Goal: Information Seeking & Learning: Learn about a topic

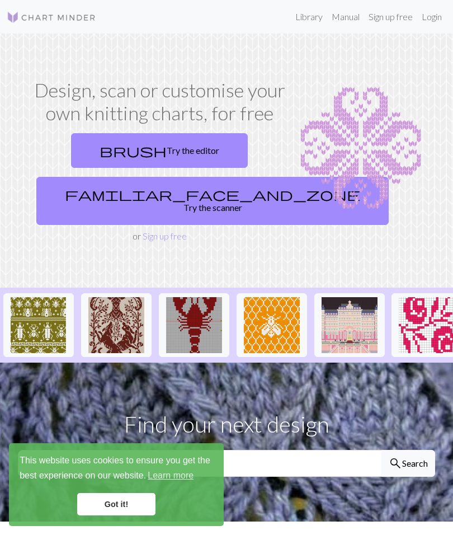
click at [313, 25] on link "Library" at bounding box center [309, 17] width 36 height 22
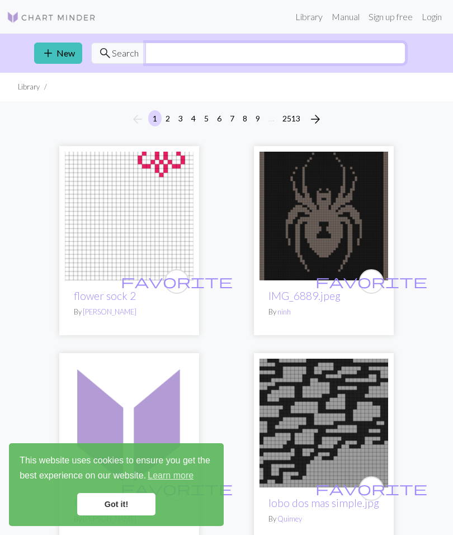
click at [170, 58] on input "text" at bounding box center [275, 53] width 260 height 21
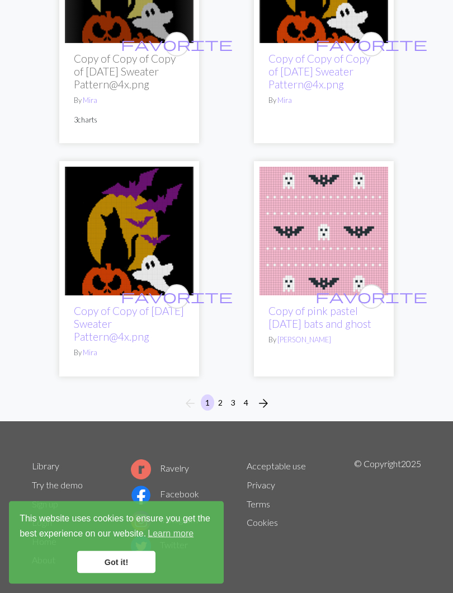
scroll to position [5559, 0]
click at [219, 411] on button "2" at bounding box center [220, 402] width 13 height 16
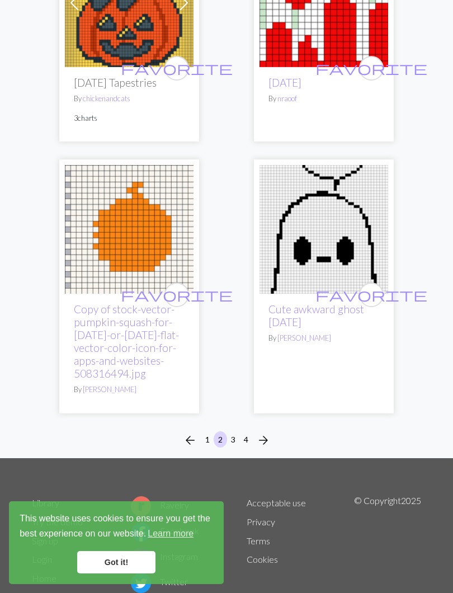
scroll to position [5687, 0]
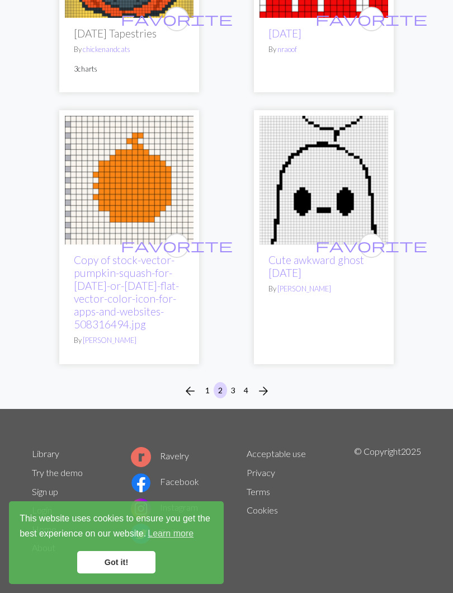
click at [235, 388] on button "3" at bounding box center [233, 390] width 13 height 16
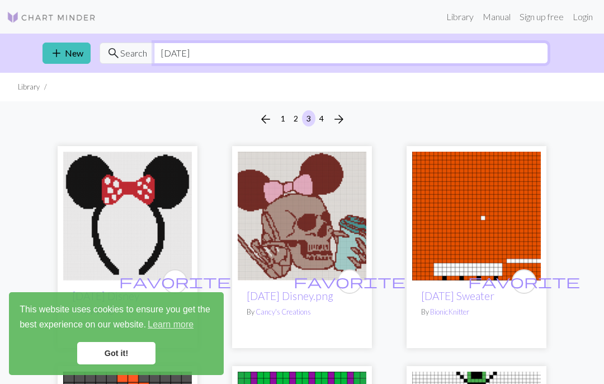
click at [452, 54] on input "[DATE]" at bounding box center [351, 53] width 394 height 21
type input "H"
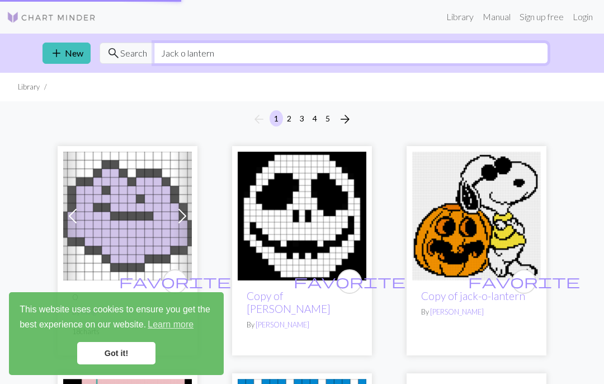
type input "Jack o lantern"
click at [412, 60] on input "Jack o lantern" at bounding box center [351, 53] width 394 height 21
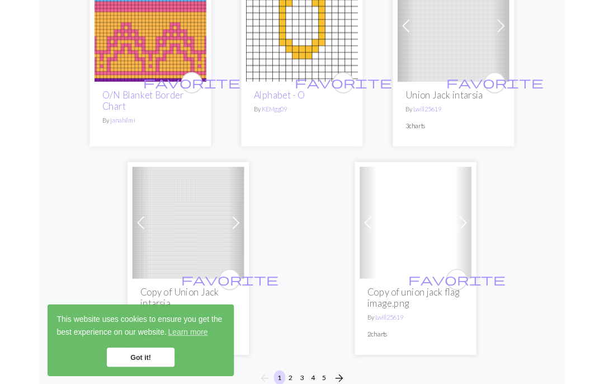
scroll to position [3608, 0]
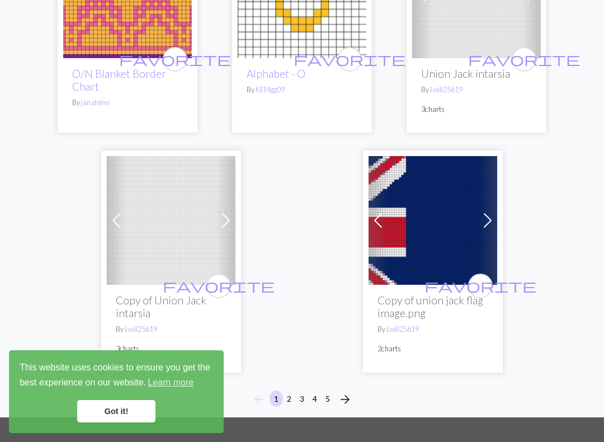
click at [290, 390] on button "2" at bounding box center [288, 398] width 13 height 16
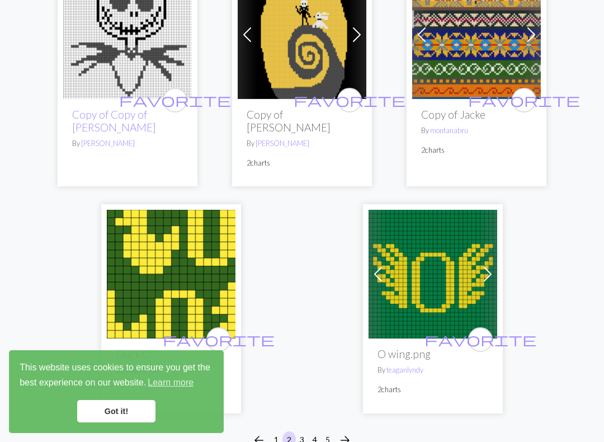
scroll to position [3854, 0]
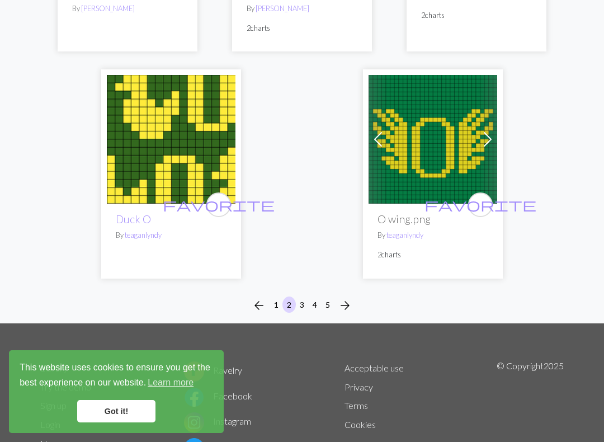
click at [309, 296] on button "4" at bounding box center [314, 304] width 13 height 16
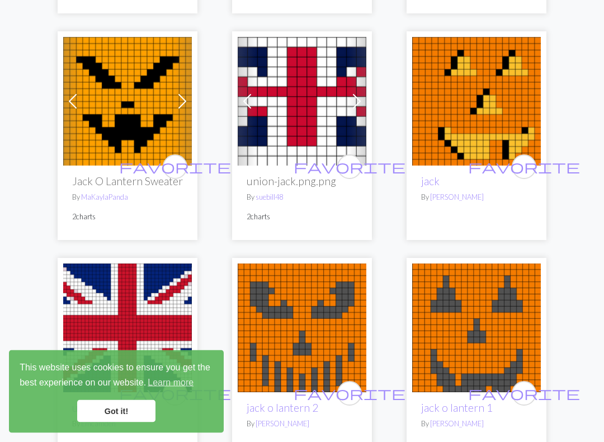
scroll to position [3001, 0]
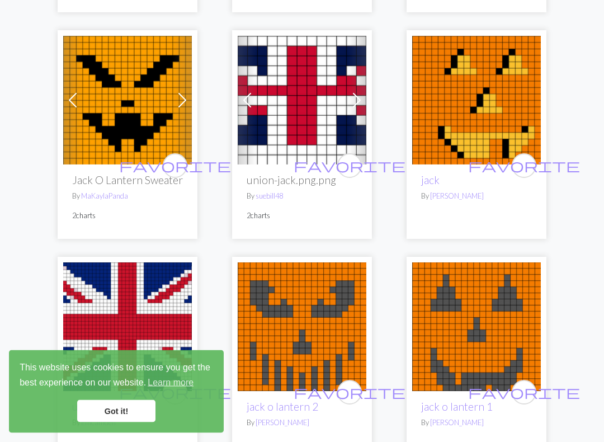
click at [141, 174] on h2 "Jack O Lantern Sweater" at bounding box center [127, 180] width 111 height 13
click at [146, 174] on h2 "Jack O Lantern Sweater" at bounding box center [127, 180] width 111 height 13
click at [141, 174] on h2 "Jack O Lantern Sweater" at bounding box center [127, 180] width 111 height 13
click at [128, 89] on img at bounding box center [127, 100] width 129 height 129
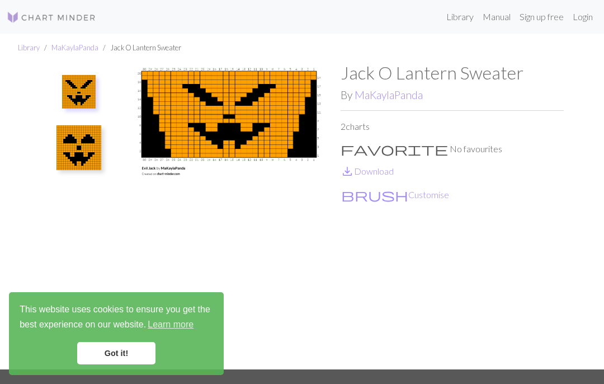
click at [381, 91] on link "MaKaylaPanda" at bounding box center [389, 94] width 68 height 13
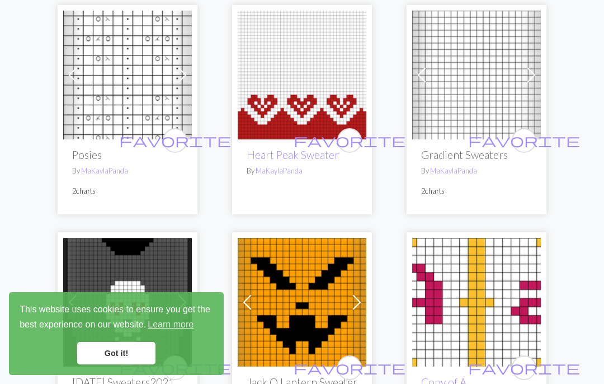
scroll to position [376, 0]
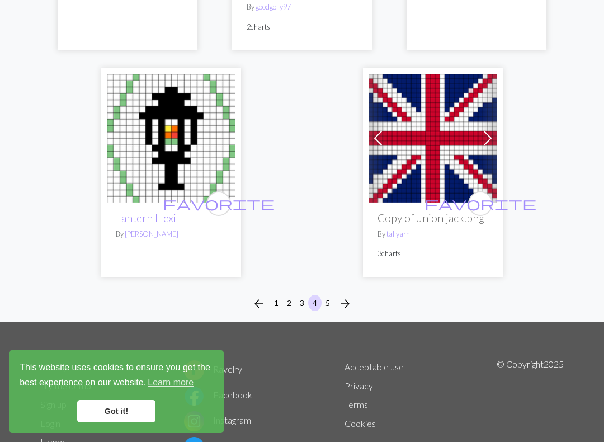
scroll to position [3673, 0]
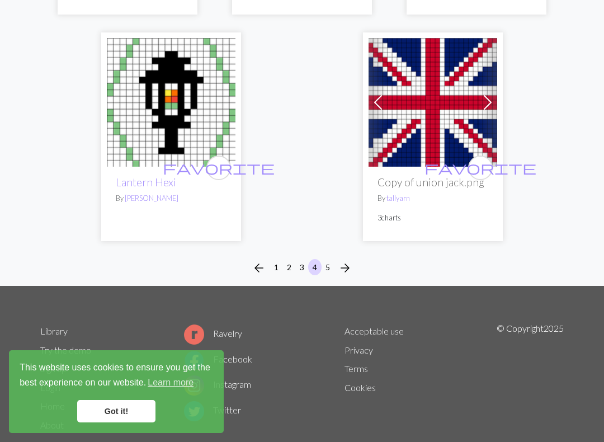
click at [327, 259] on button "5" at bounding box center [327, 267] width 13 height 16
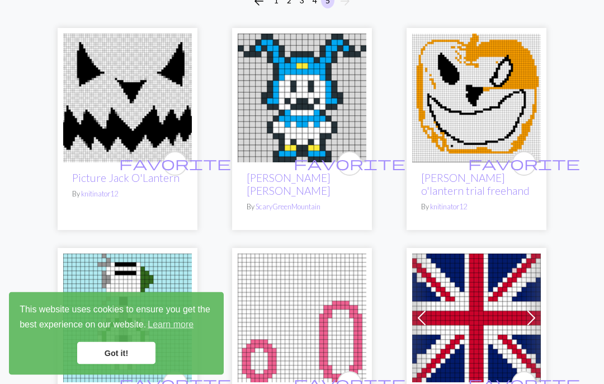
scroll to position [118, 0]
click at [138, 177] on link "Picture Jack O'Lantern" at bounding box center [125, 177] width 107 height 13
